Goal: Task Accomplishment & Management: Manage account settings

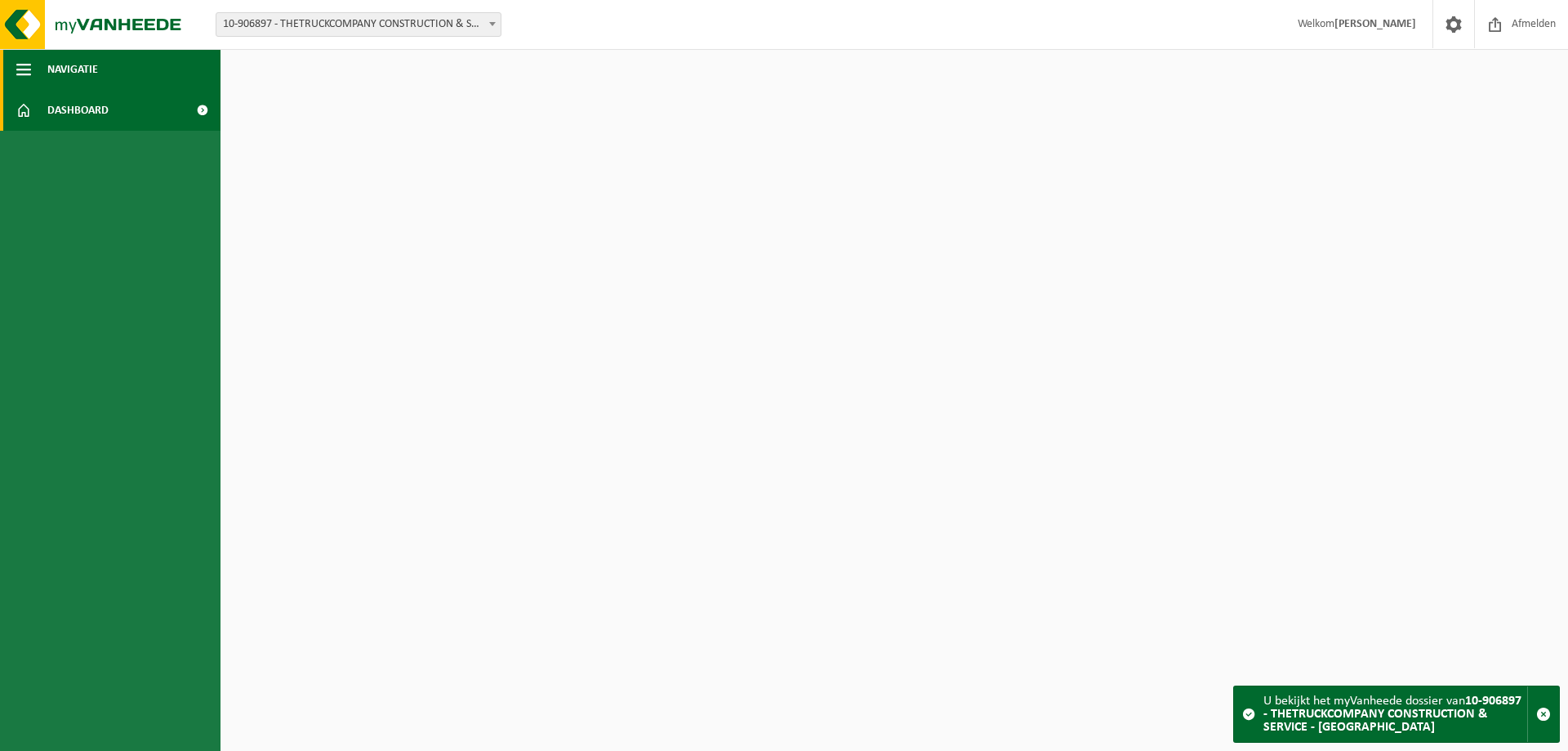
click at [68, 69] on span "Navigatie" at bounding box center [73, 69] width 50 height 41
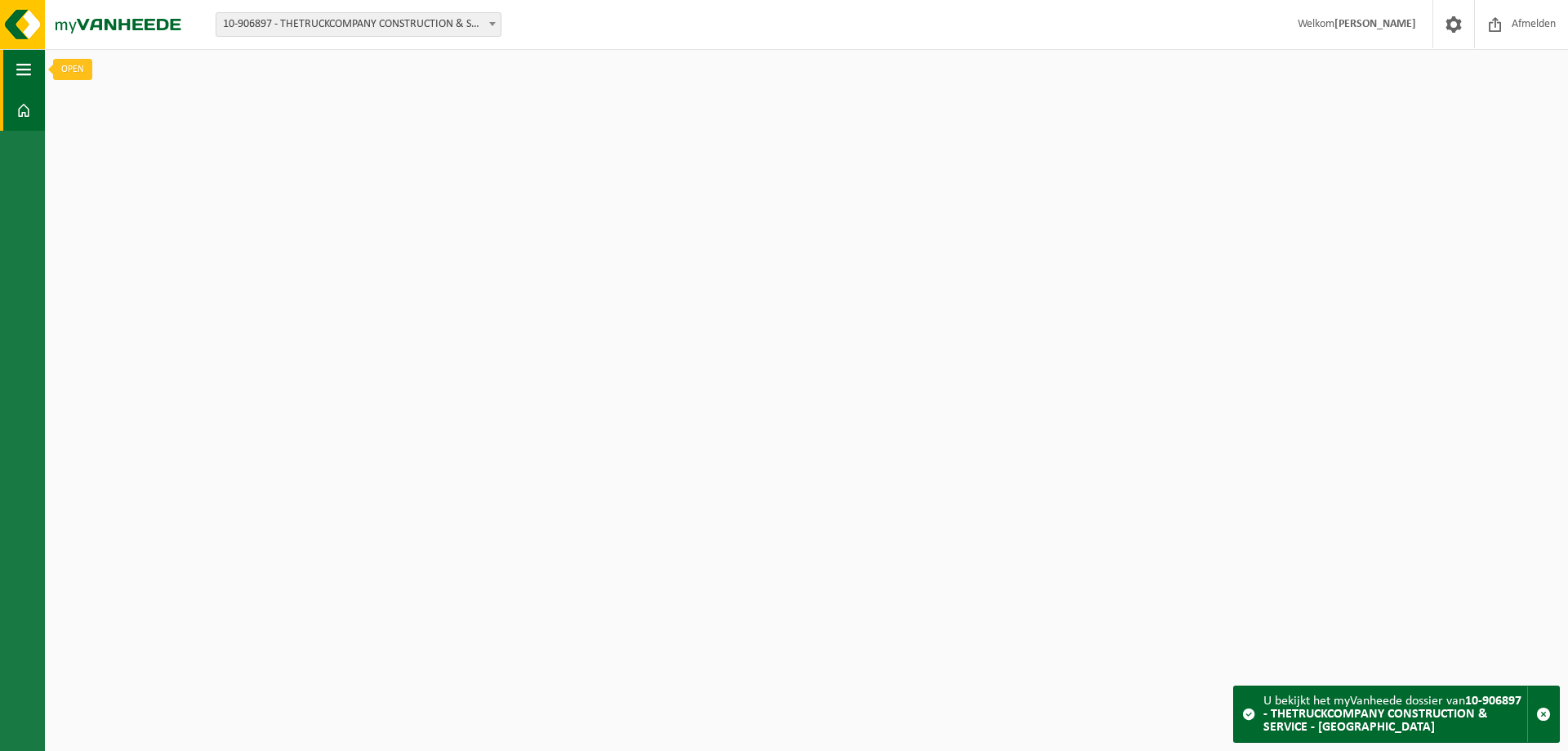
click at [6, 73] on button "Navigatie" at bounding box center [22, 69] width 45 height 41
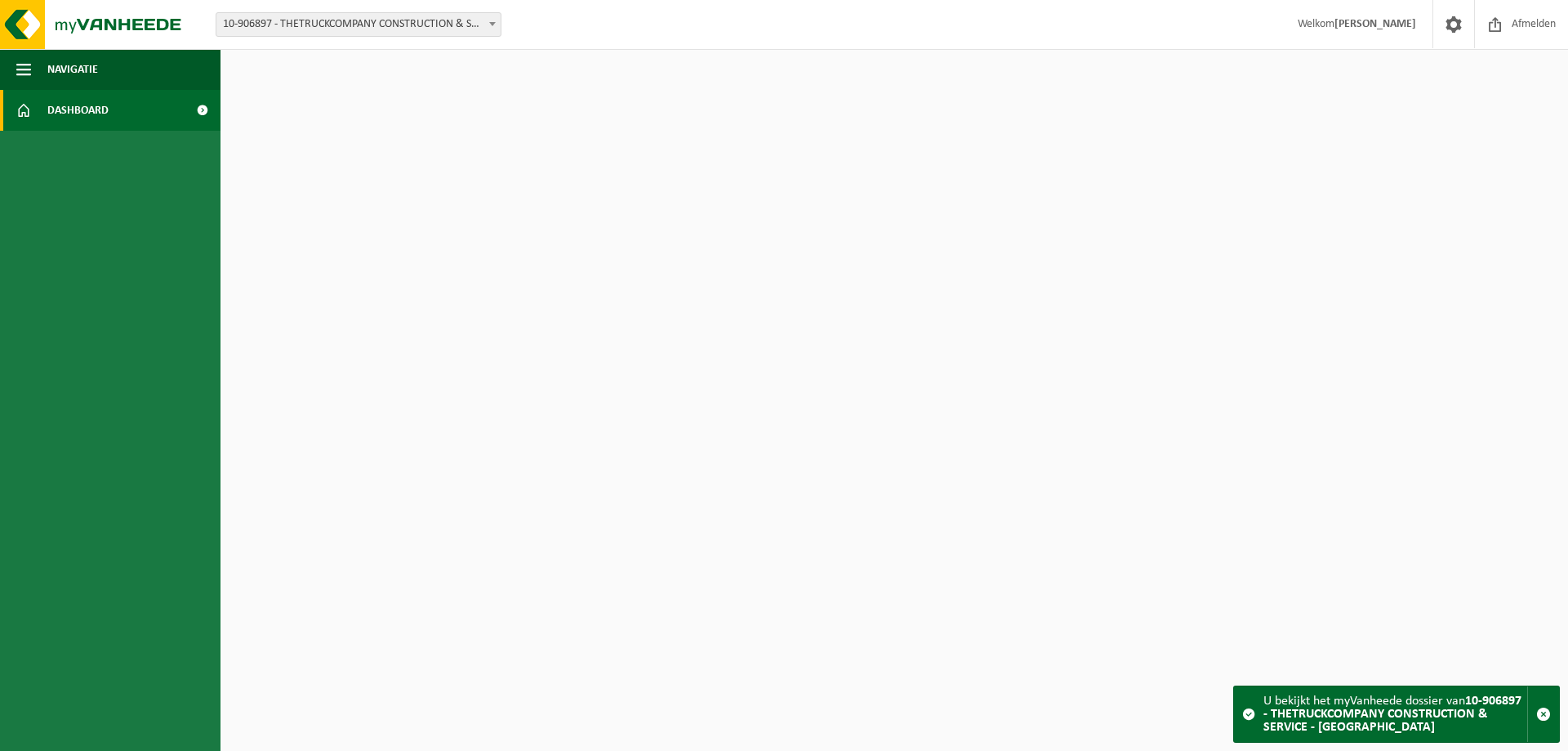
click at [490, 19] on span at bounding box center [491, 23] width 16 height 21
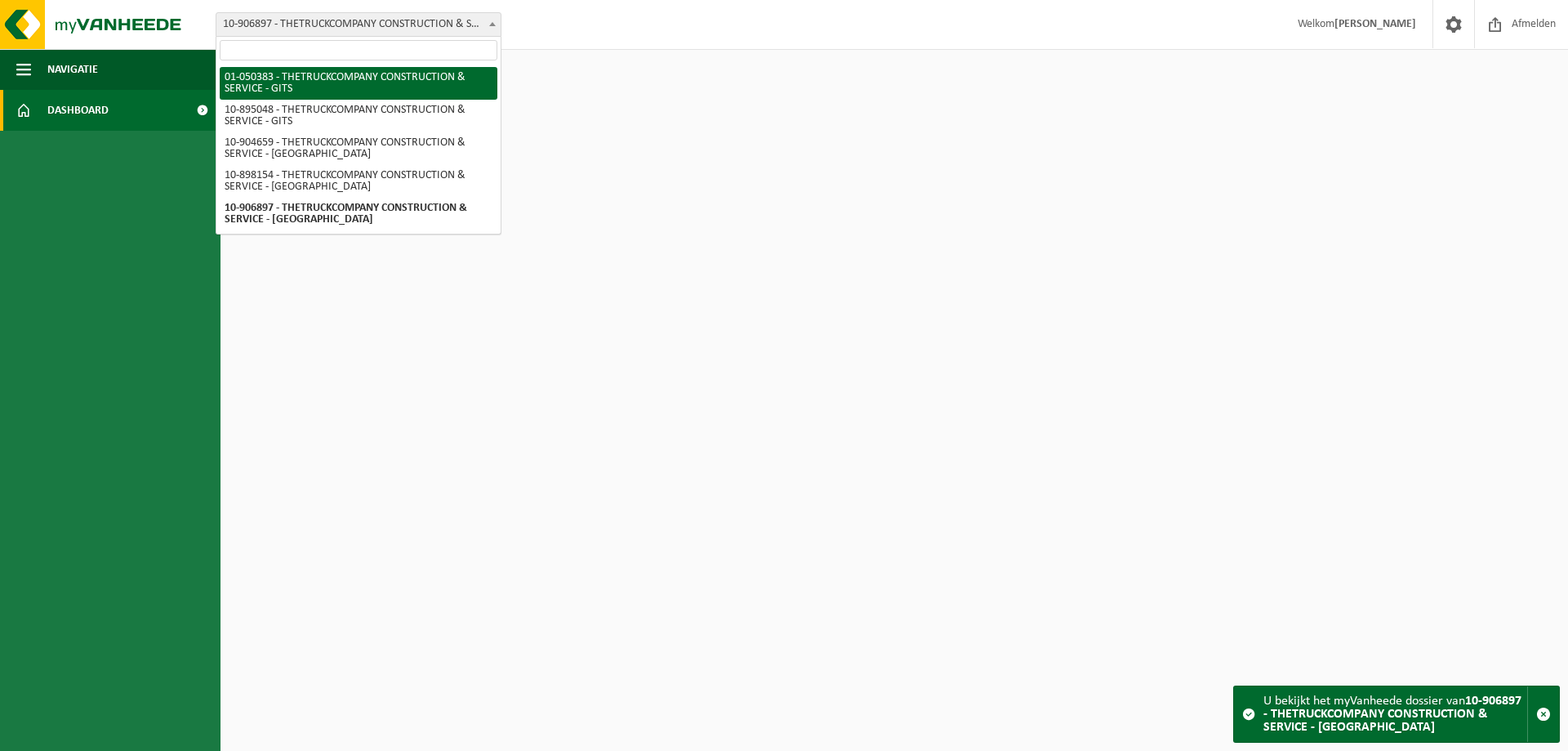
select select "117995"
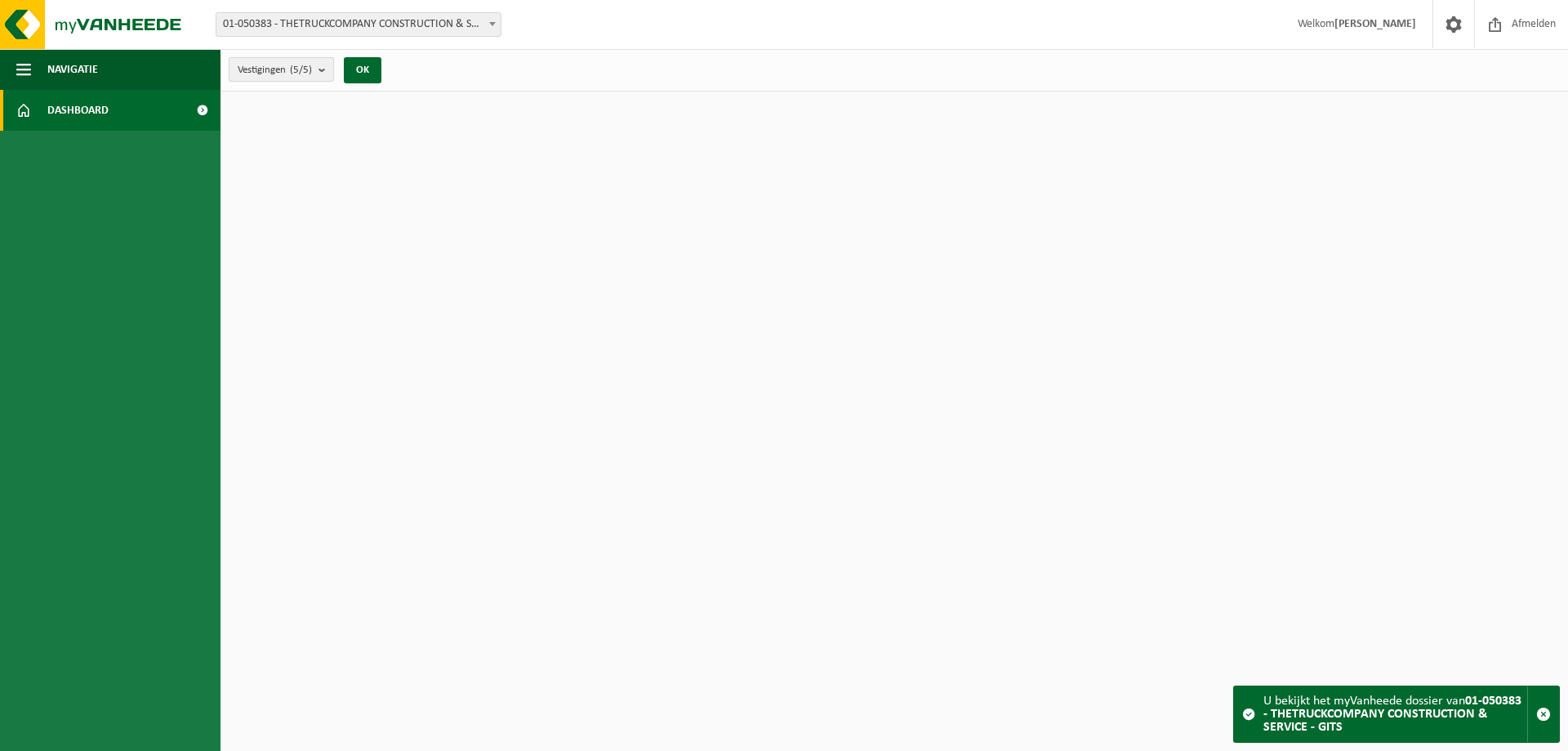
click at [332, 71] on b "submit" at bounding box center [326, 69] width 15 height 22
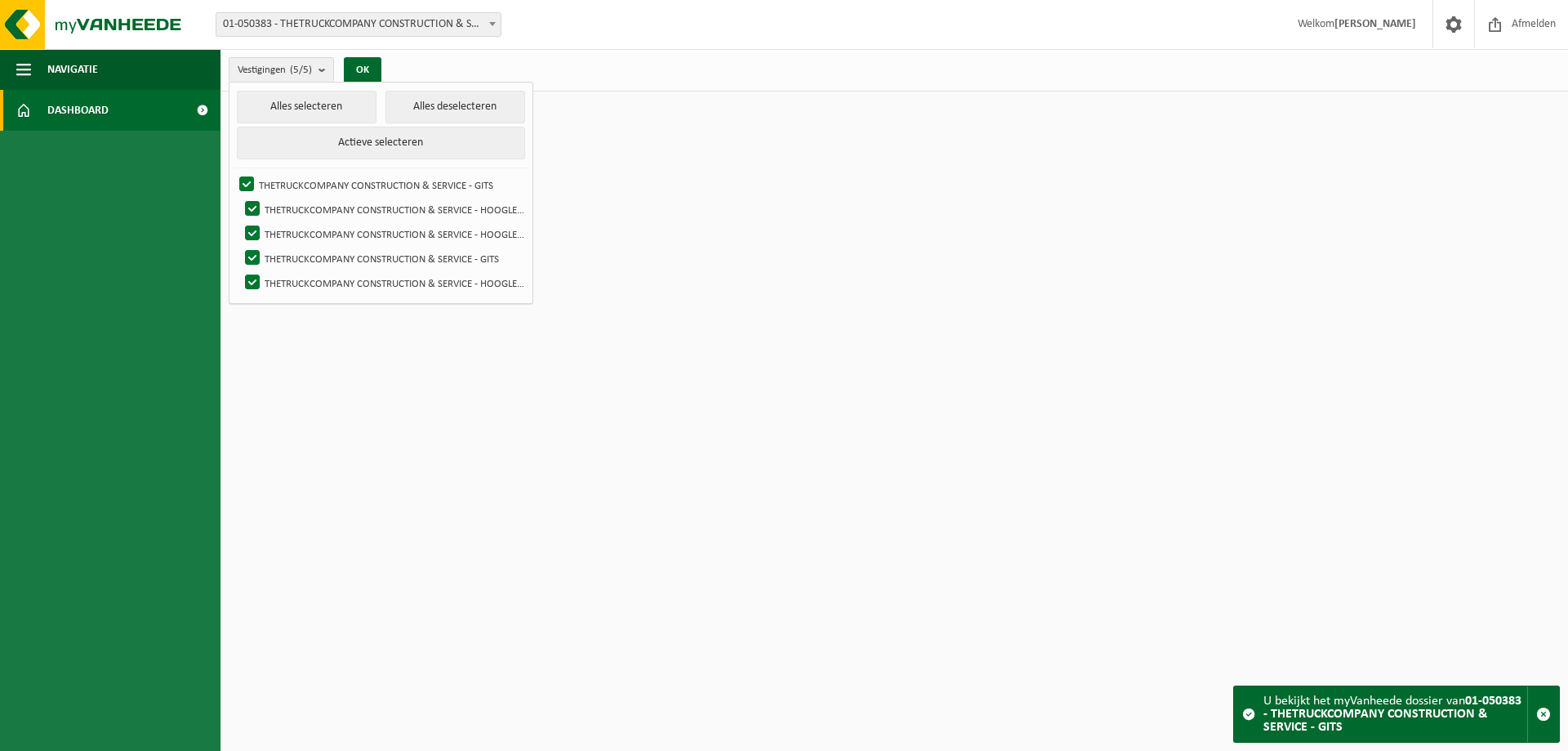
click at [666, 163] on html "Vestiging: 01-050383 - THETRUCKCOMPANY CONSTRUCTION & SERVICE - GITS 10-895048 …" at bounding box center [784, 376] width 1568 height 751
click at [367, 62] on button "OK" at bounding box center [362, 70] width 37 height 26
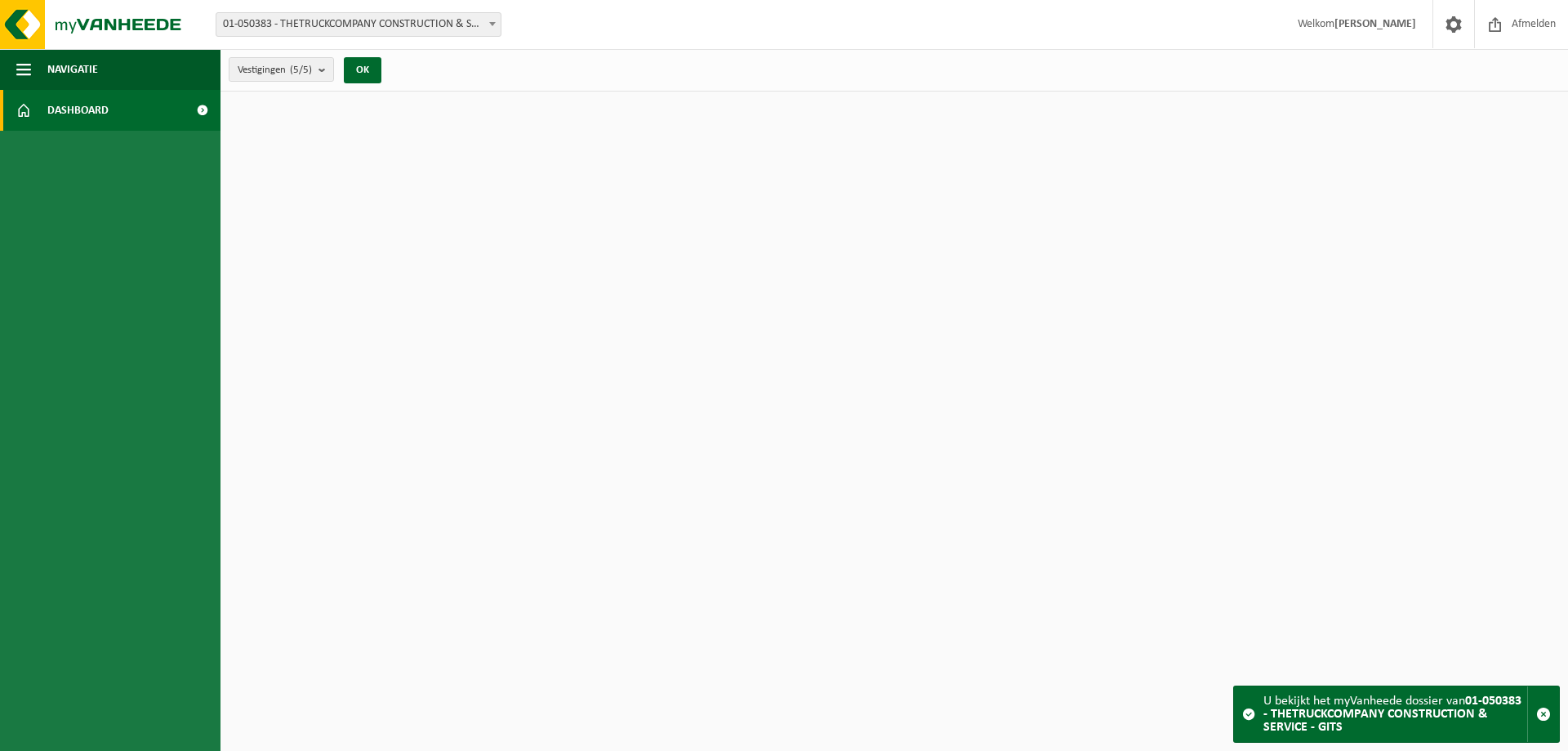
click at [81, 116] on span "Dashboard" at bounding box center [78, 110] width 62 height 41
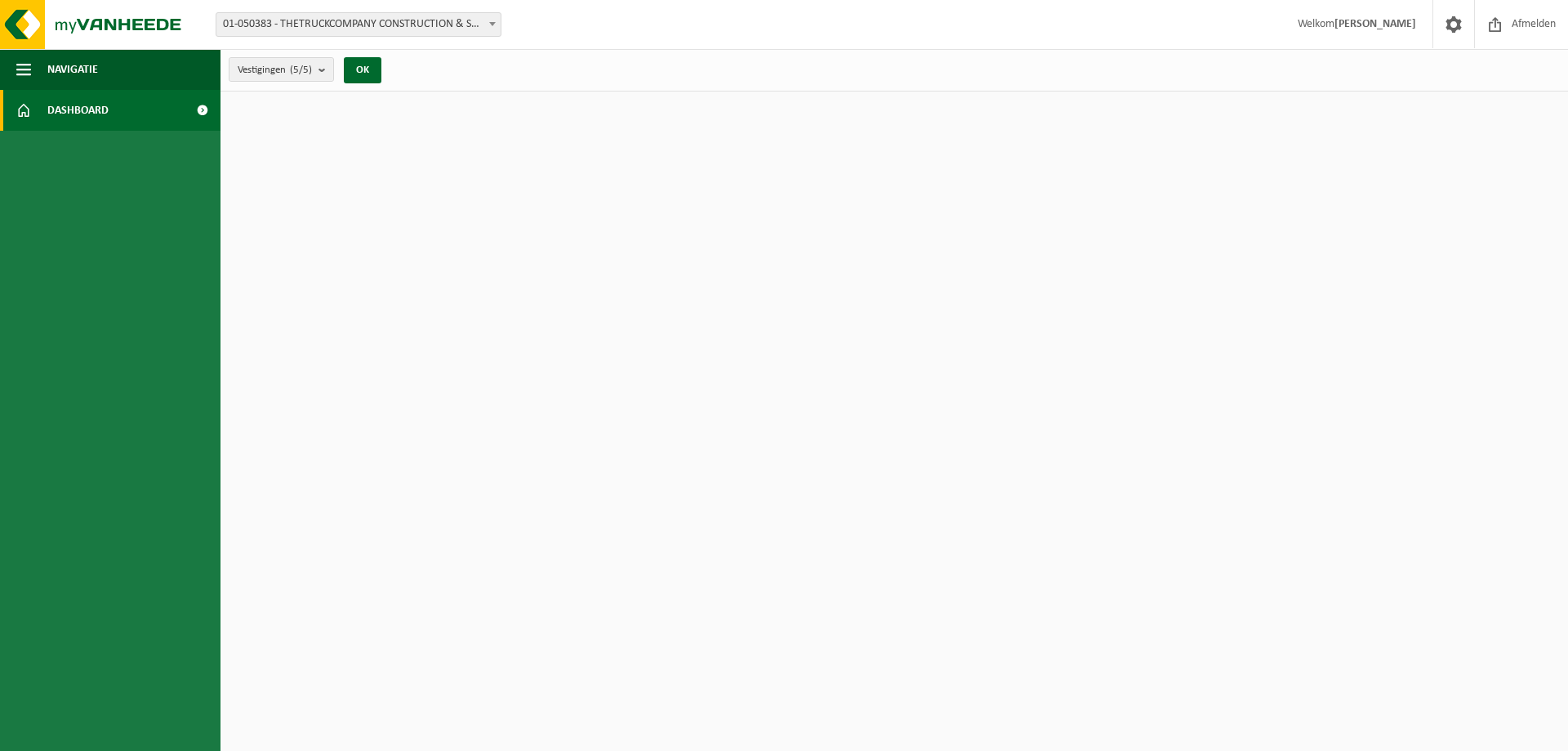
click at [81, 116] on span "Dashboard" at bounding box center [78, 110] width 62 height 41
click at [92, 66] on span "Navigatie" at bounding box center [73, 69] width 50 height 41
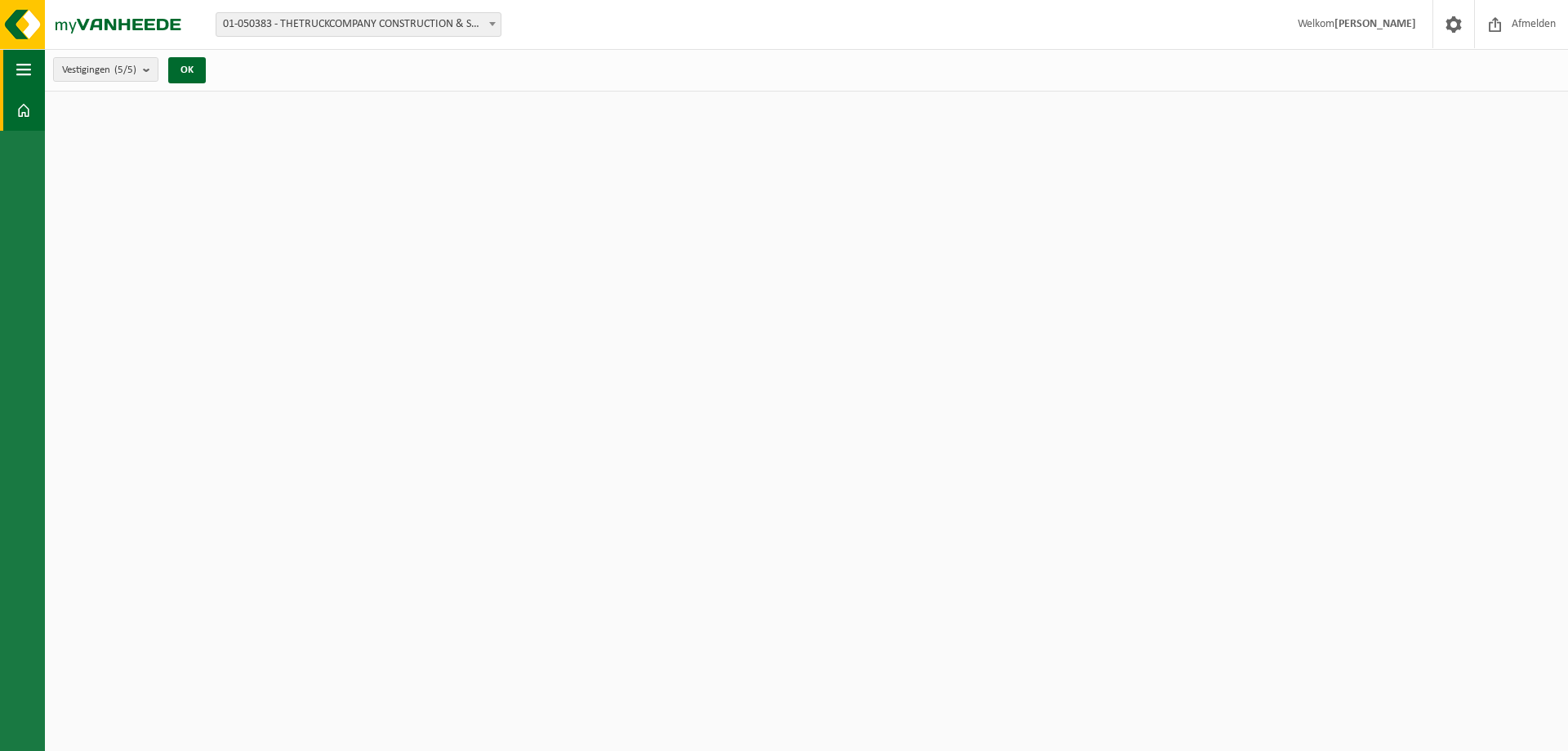
click at [31, 70] on button "Navigatie" at bounding box center [22, 69] width 45 height 41
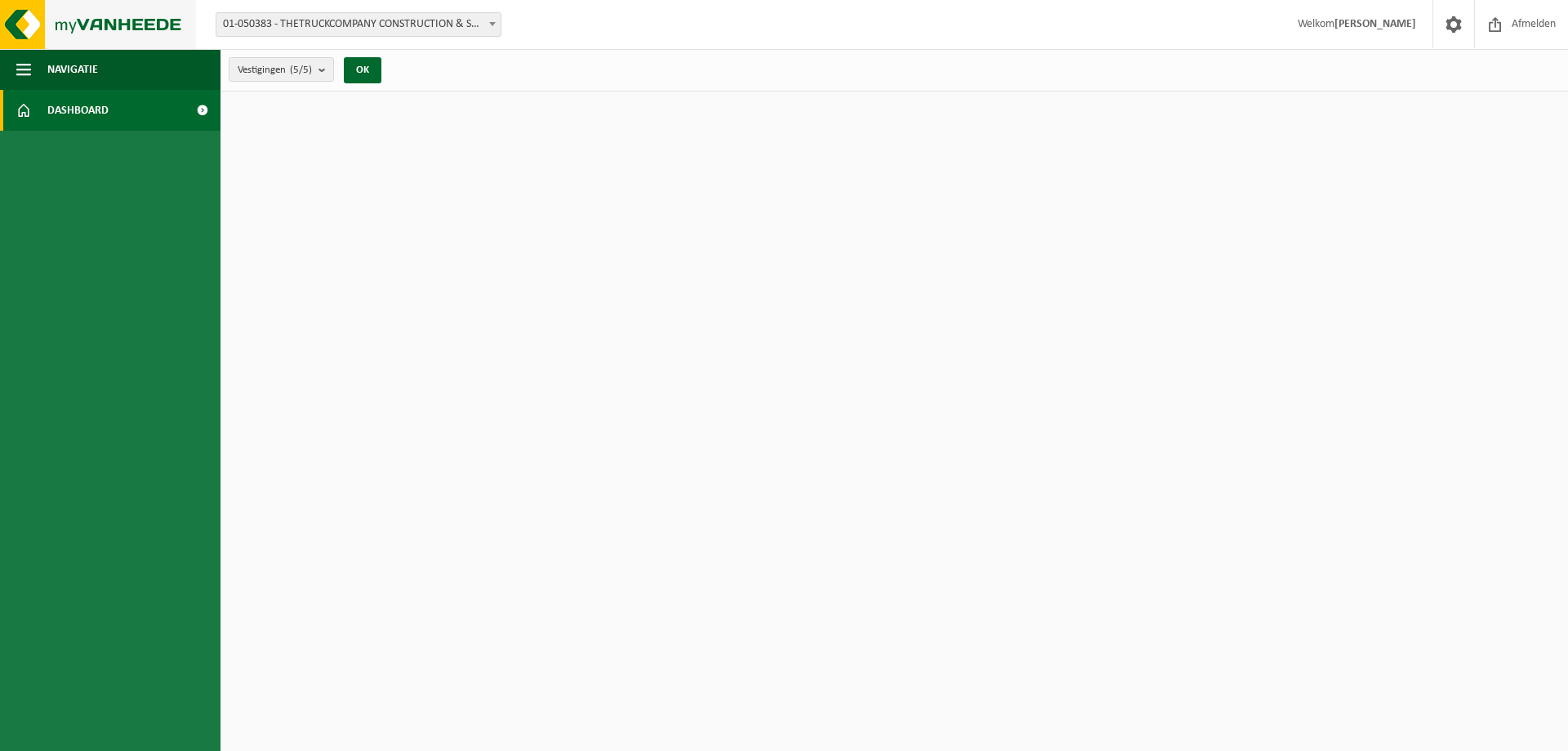
click at [11, 20] on img at bounding box center [98, 24] width 196 height 49
